Goal: Check status: Check status

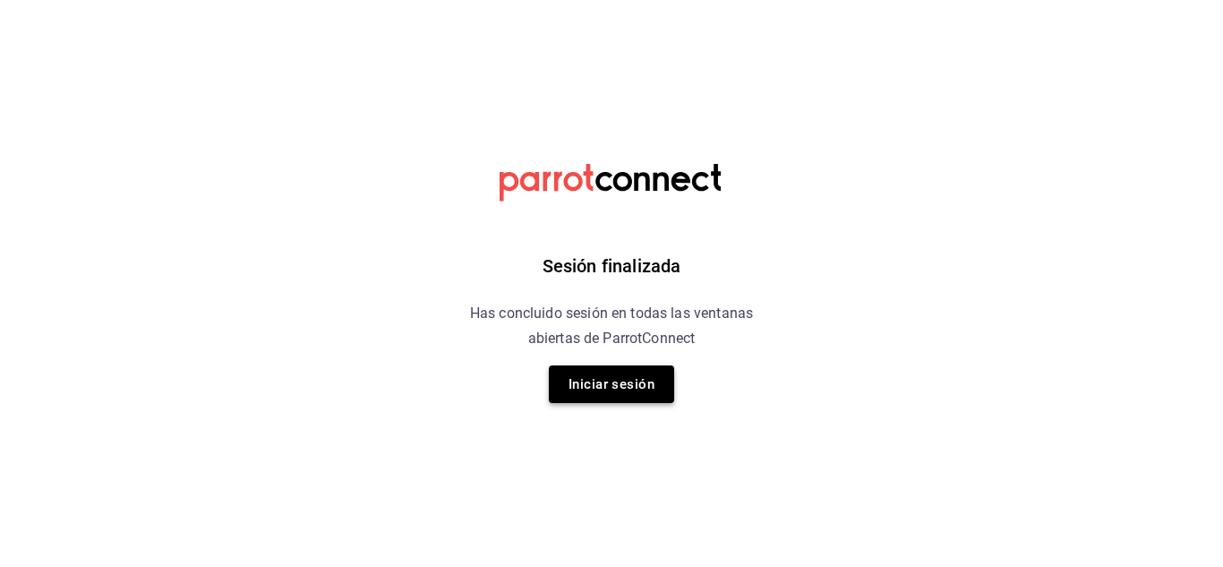
click at [623, 387] on button "Iniciar sesión" at bounding box center [611, 384] width 125 height 38
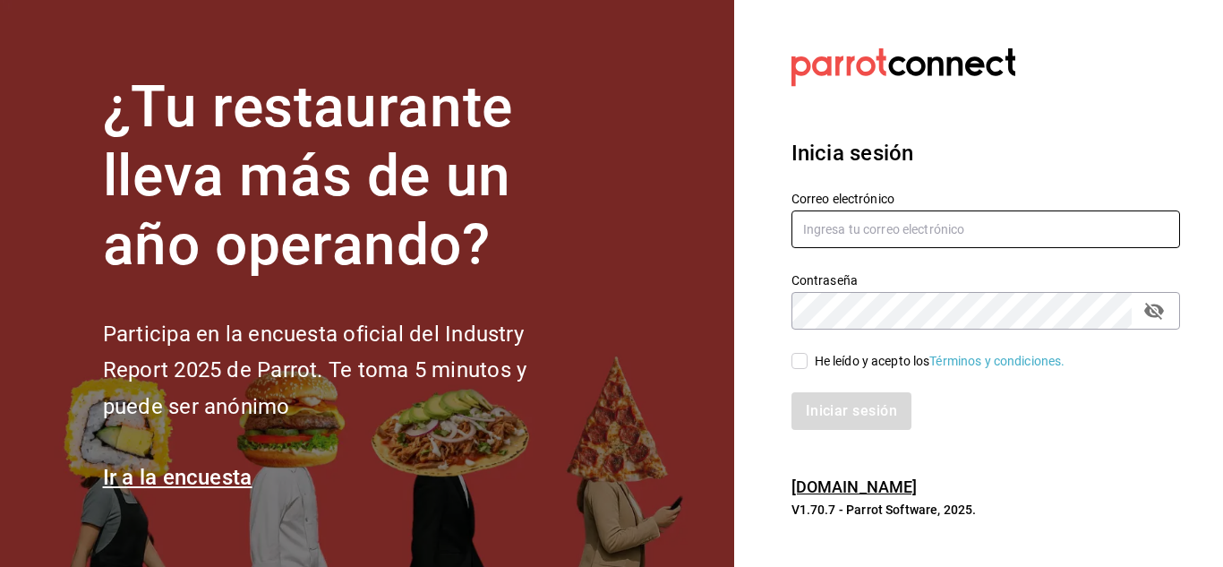
type input "[EMAIL_ADDRESS][DOMAIN_NAME]"
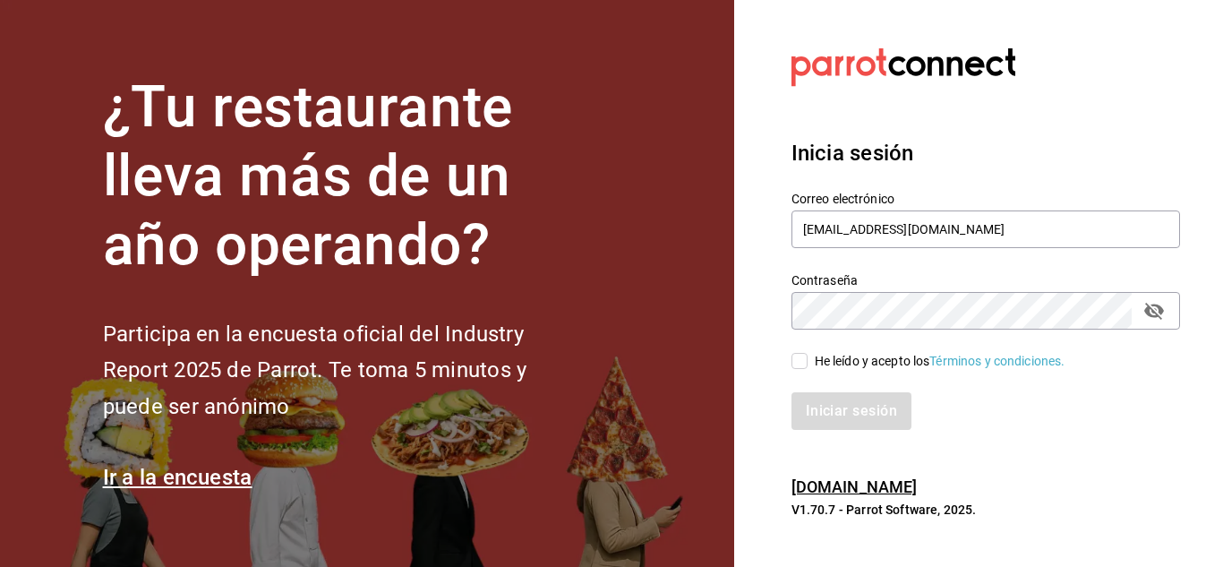
click at [793, 360] on input "He leído y acepto los Términos y condiciones." at bounding box center [800, 361] width 16 height 16
checkbox input "true"
click at [852, 415] on button "Iniciar sesión" at bounding box center [853, 411] width 122 height 38
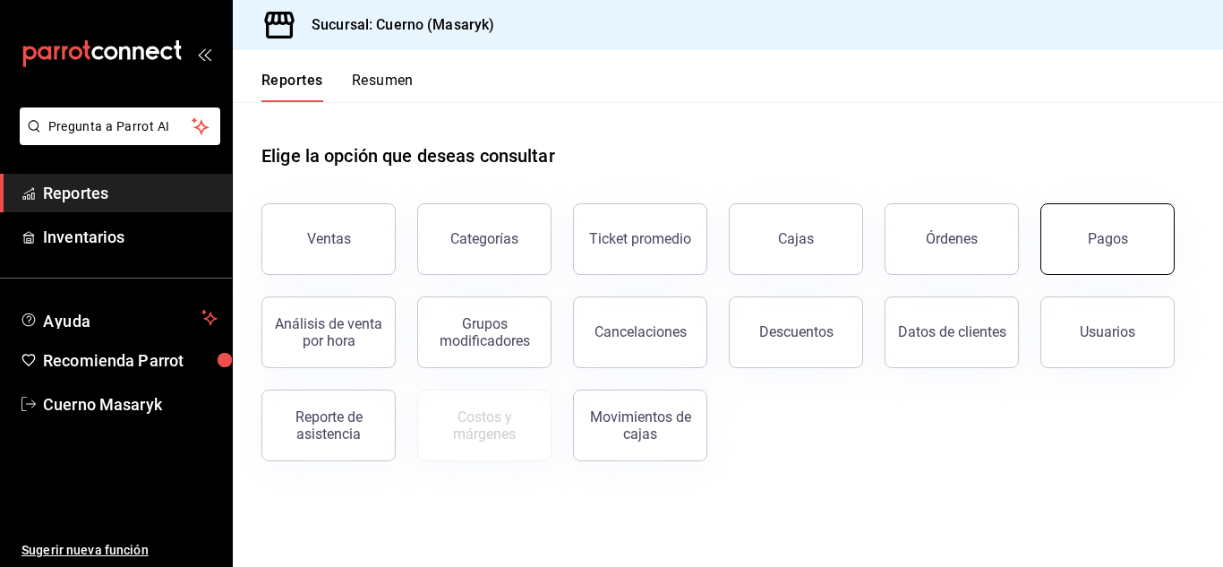
click at [1081, 240] on button "Pagos" at bounding box center [1107, 239] width 134 height 72
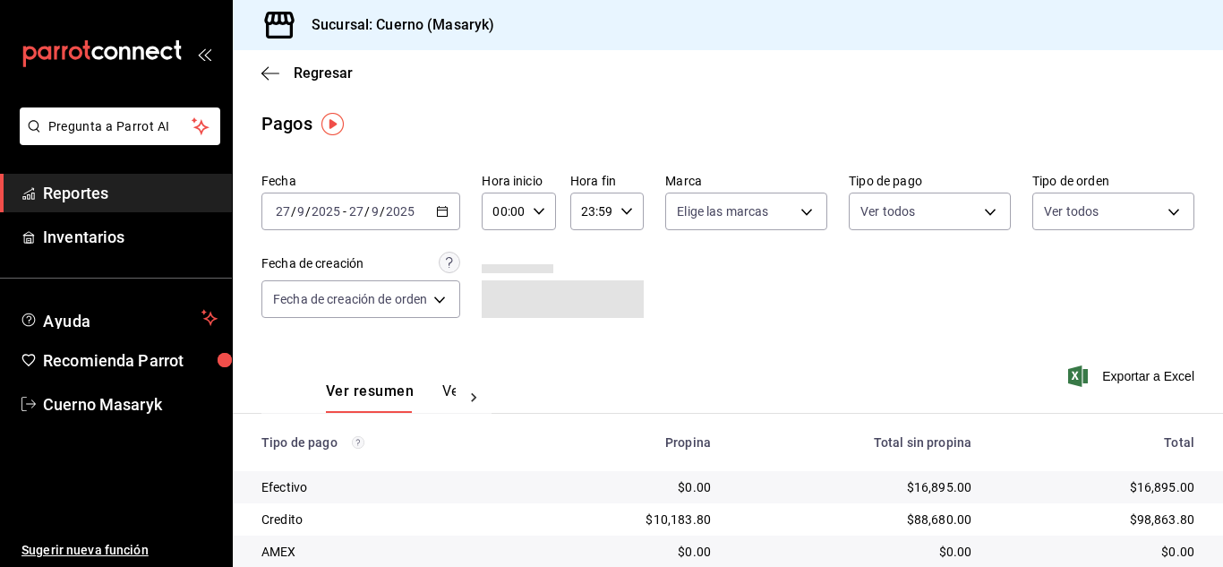
click at [540, 208] on icon "button" at bounding box center [539, 211] width 13 height 13
click at [492, 249] on button "04" at bounding box center [502, 250] width 29 height 36
type input "04:00"
click at [894, 336] on div at bounding box center [611, 283] width 1223 height 567
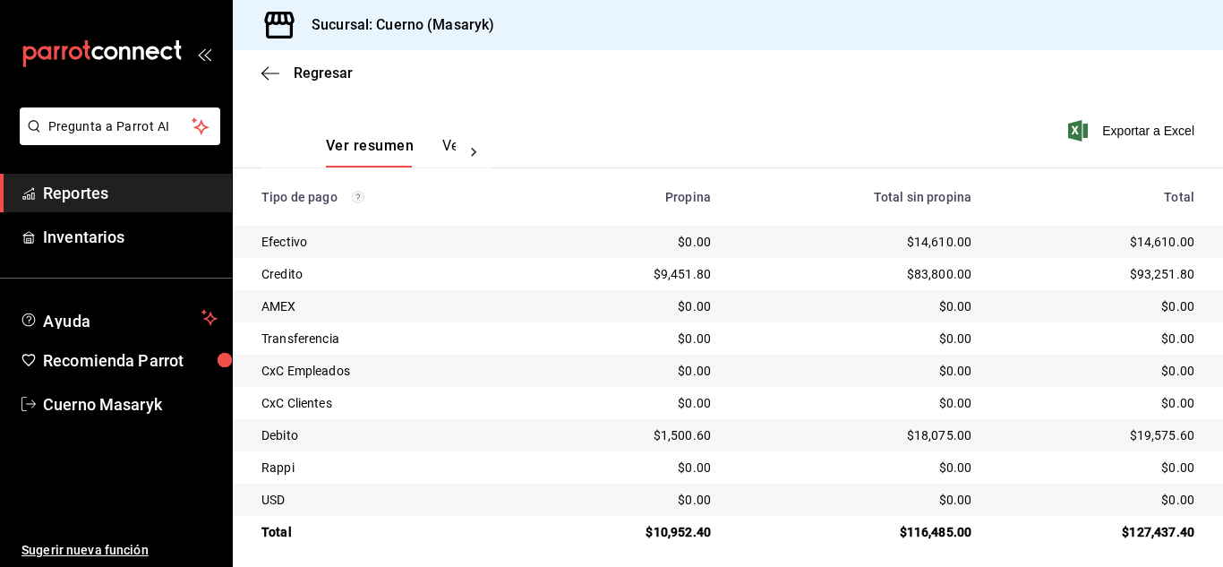
scroll to position [256, 0]
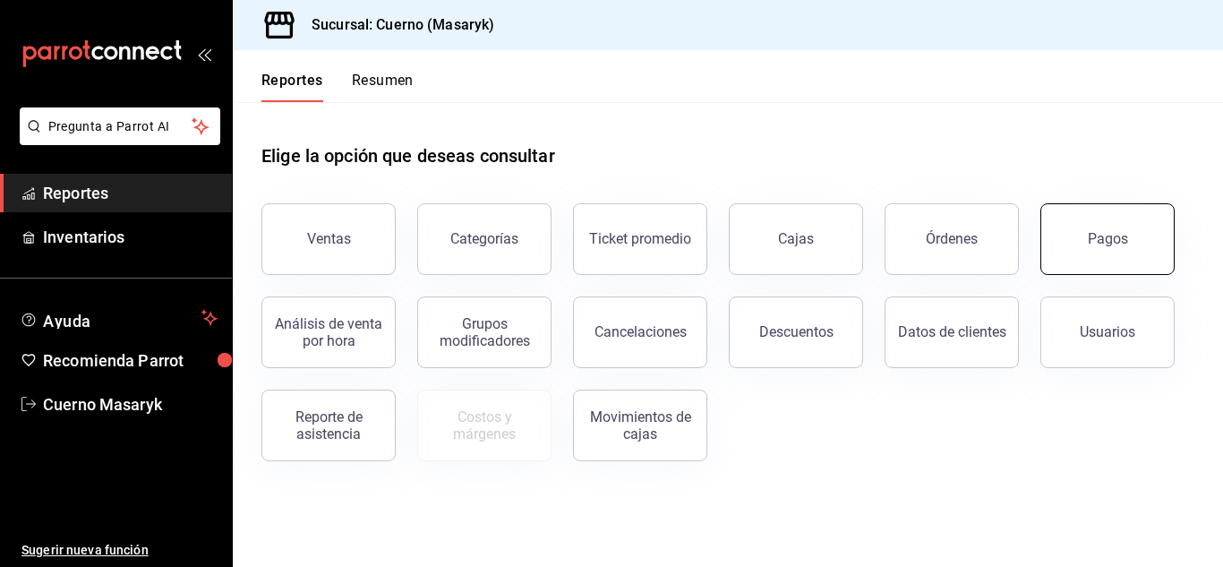
click at [1124, 227] on button "Pagos" at bounding box center [1107, 239] width 134 height 72
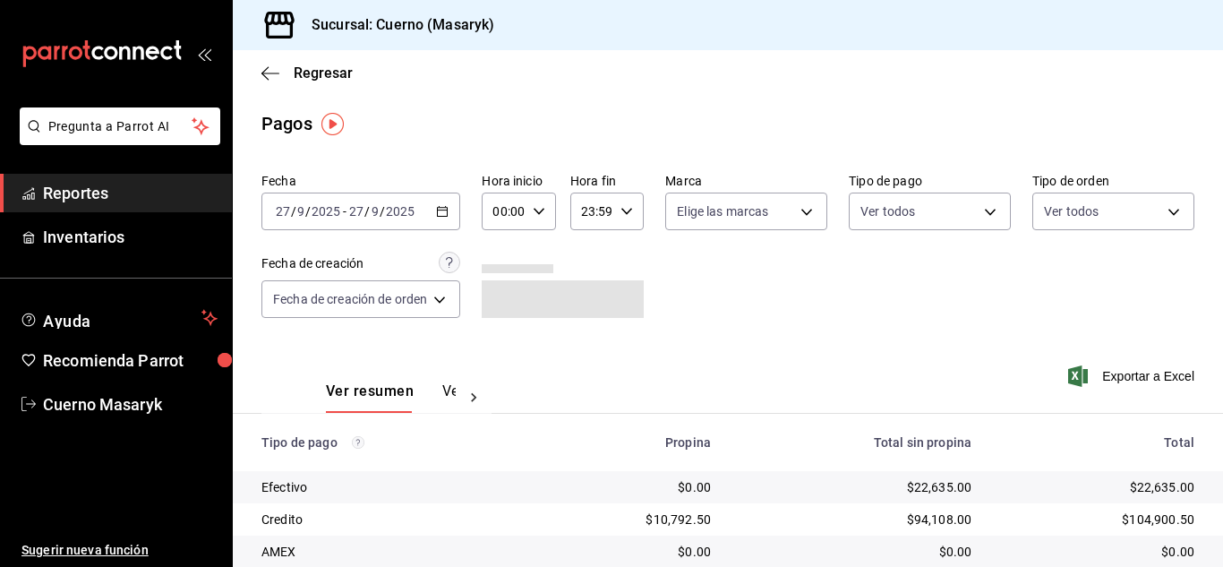
click at [535, 204] on div "00:00 Hora inicio" at bounding box center [518, 212] width 73 height 38
click at [505, 259] on button "04" at bounding box center [502, 250] width 29 height 36
type input "04:00"
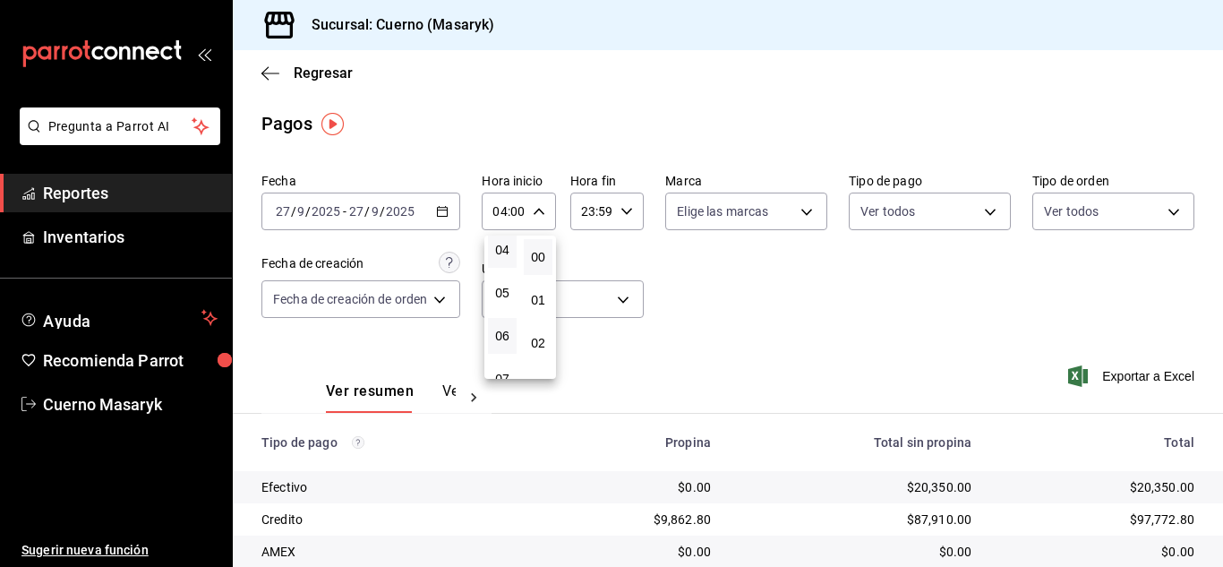
click at [492, 342] on button "06" at bounding box center [502, 336] width 29 height 36
type input "06:00"
click at [704, 321] on div at bounding box center [611, 283] width 1223 height 567
click at [705, 320] on div at bounding box center [611, 283] width 1223 height 567
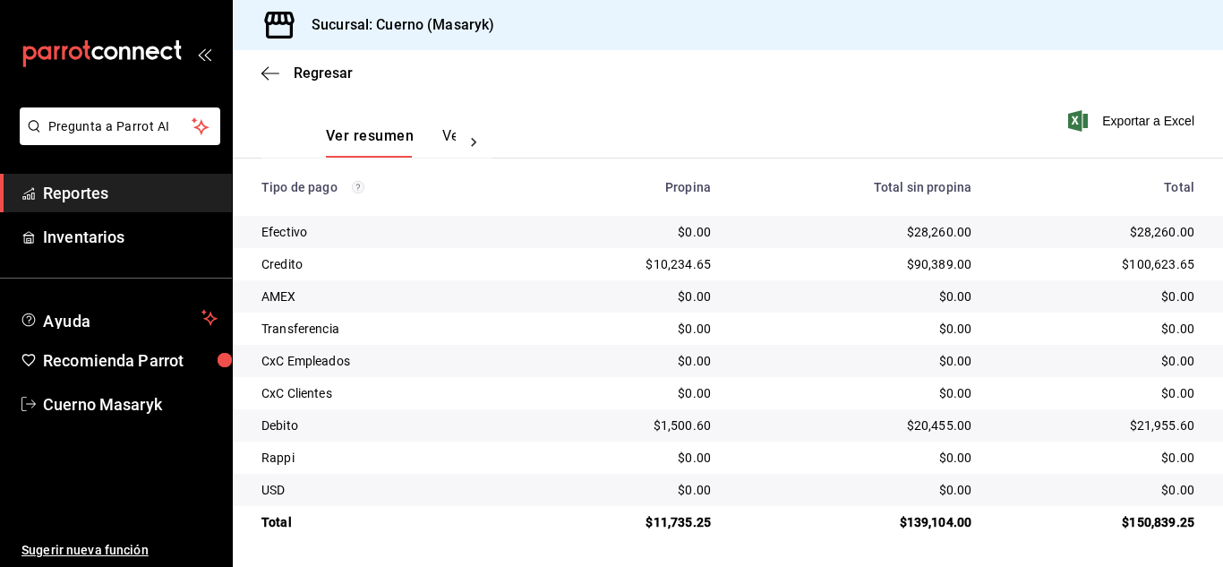
scroll to position [77, 0]
